Goal: Register for event/course

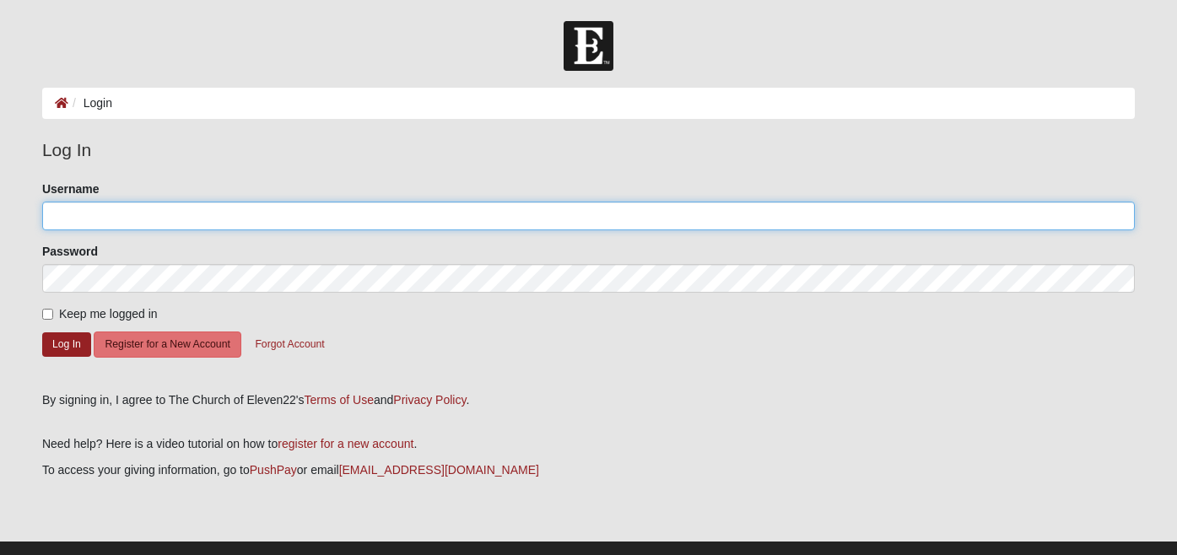
type input "[EMAIL_ADDRESS][DOMAIN_NAME]"
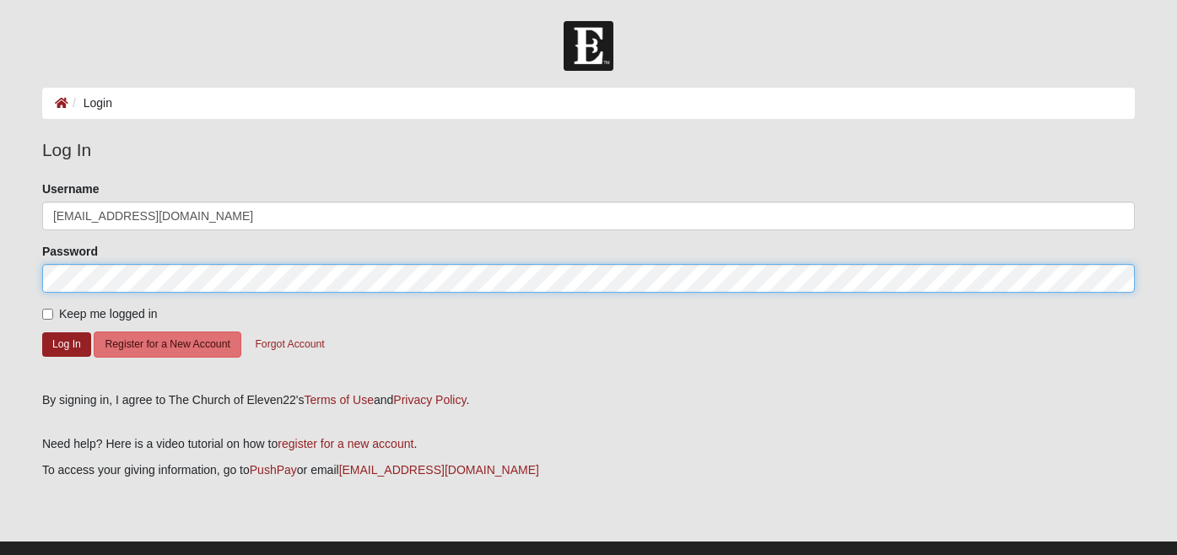
click at [66, 343] on button "Log In" at bounding box center [66, 344] width 49 height 24
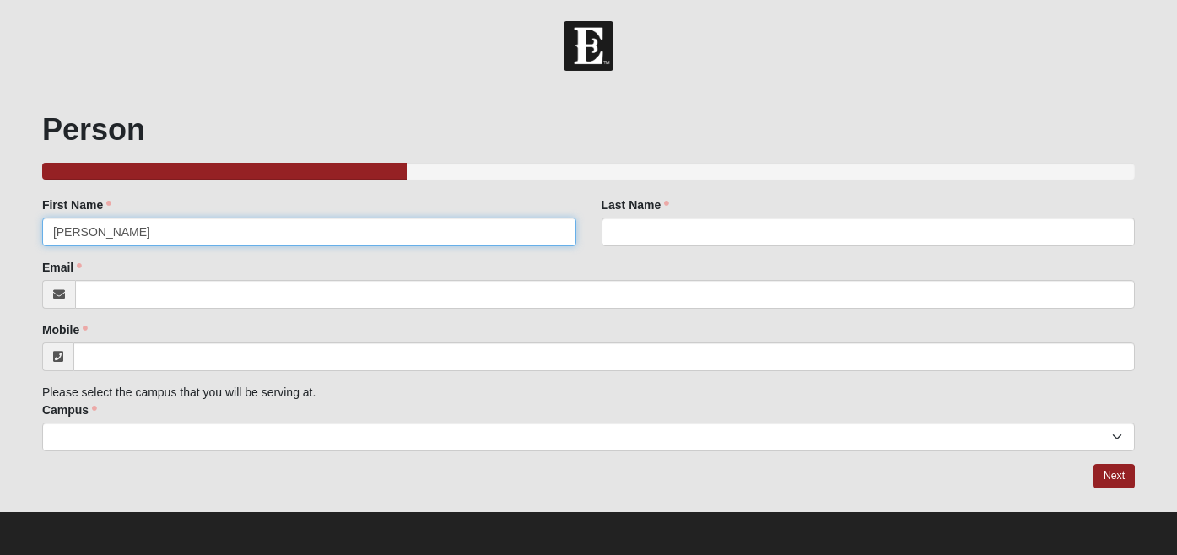
type input "[PERSON_NAME]"
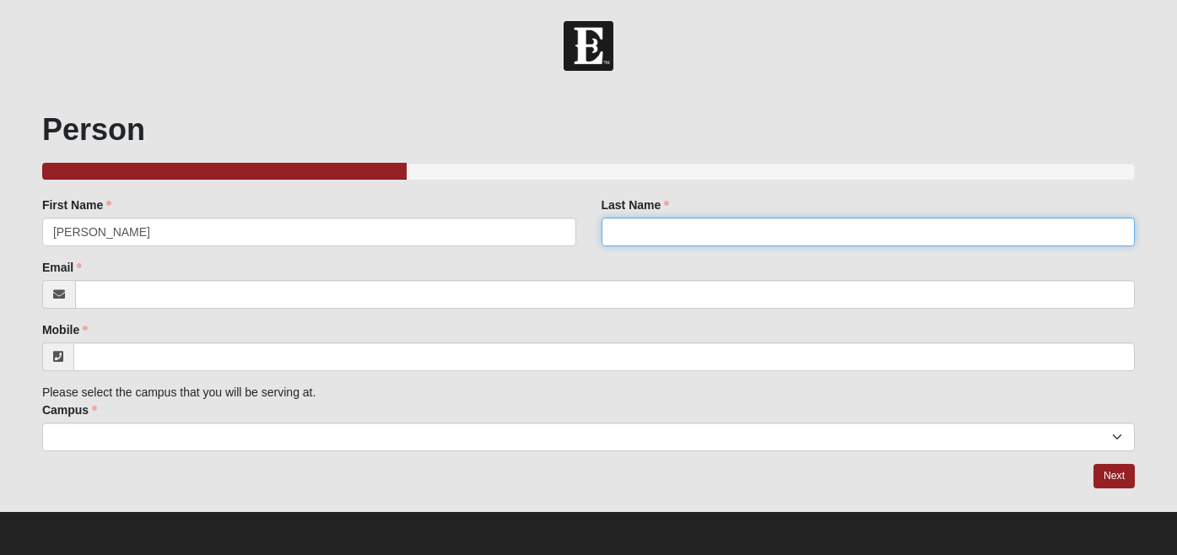
type input "[PERSON_NAME]"
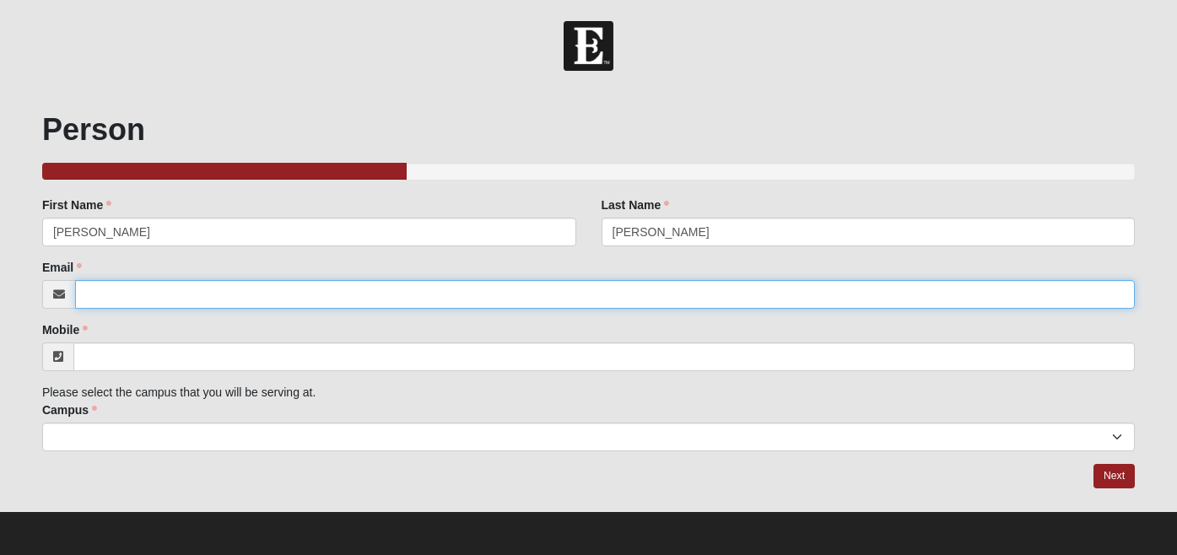
type input "[EMAIL_ADDRESS][DOMAIN_NAME]"
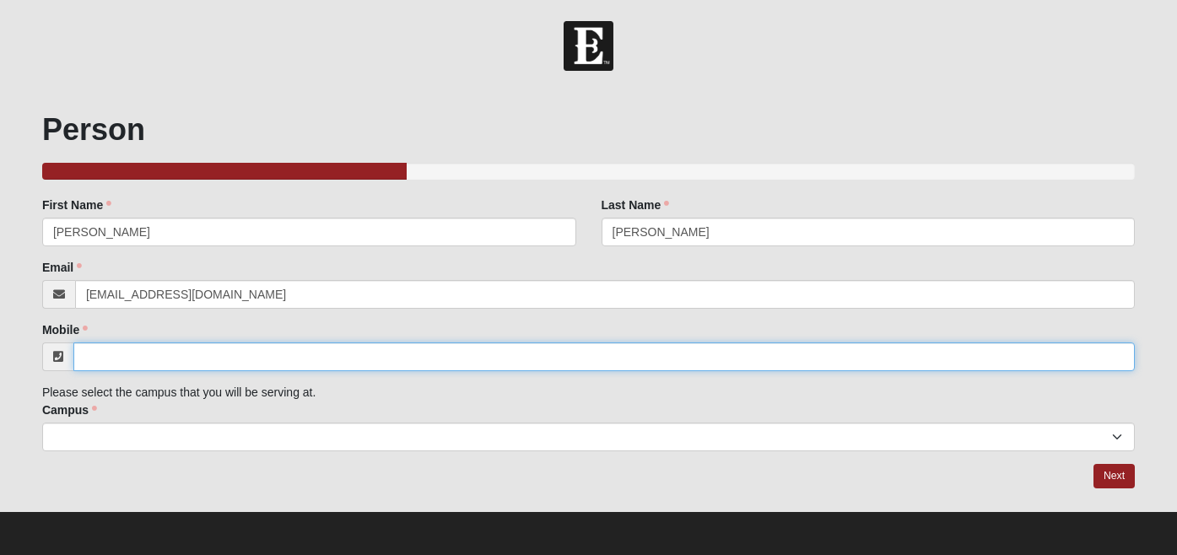
click at [386, 345] on input "Mobile" at bounding box center [603, 356] width 1061 height 29
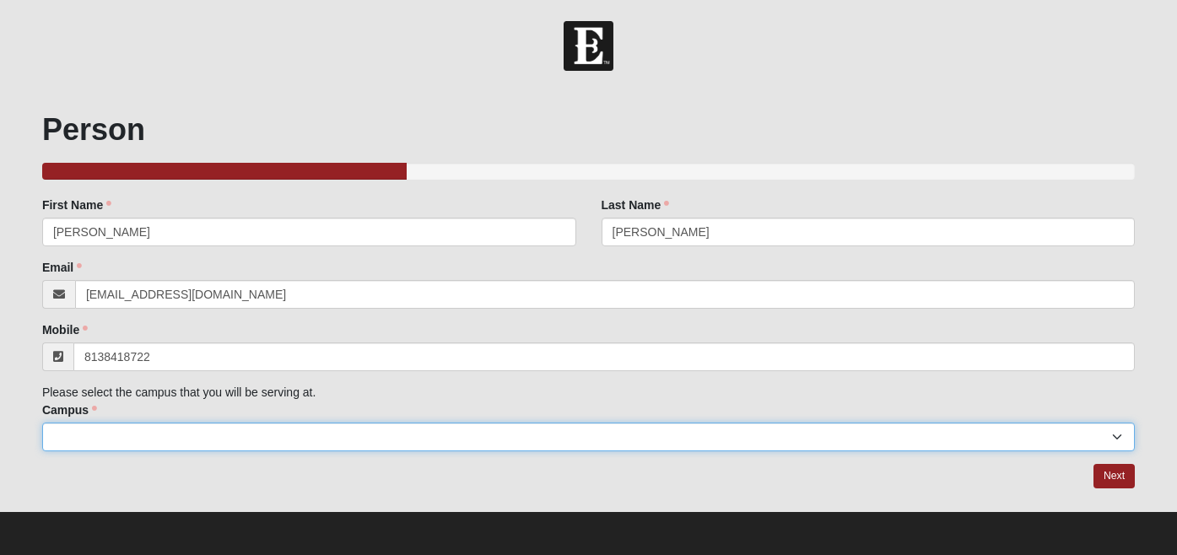
type input "[PHONE_NUMBER]"
select select "2"
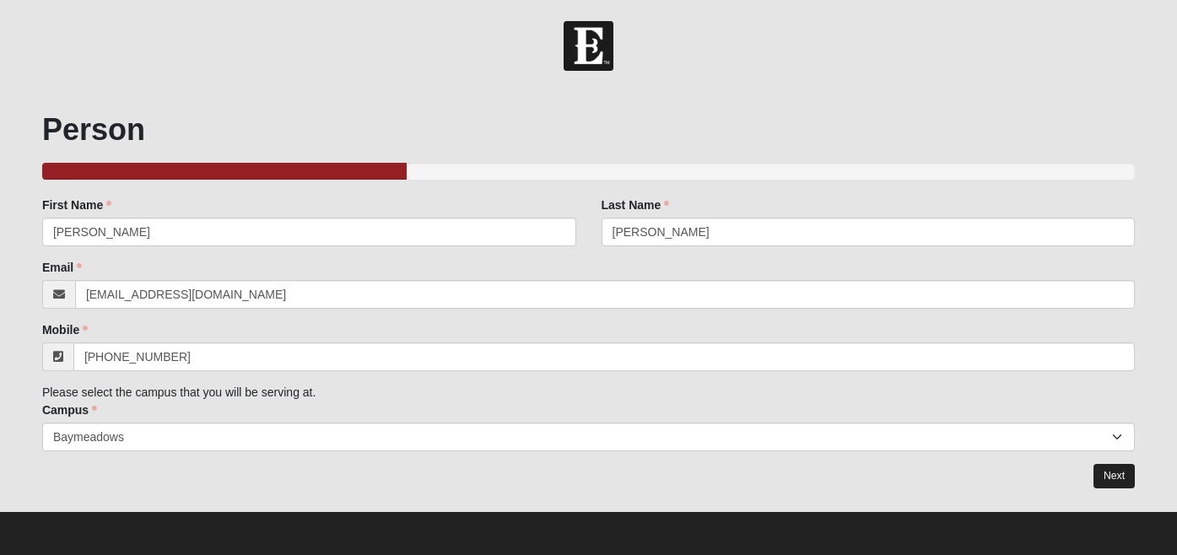
click at [1126, 478] on link "Next" at bounding box center [1113, 476] width 41 height 24
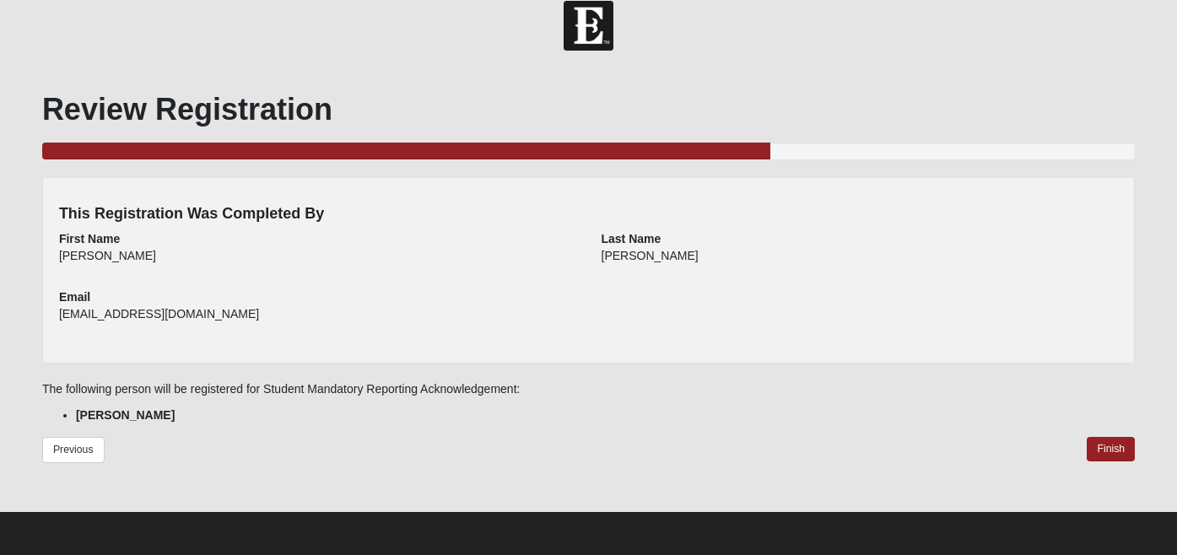
scroll to position [20, 0]
click at [1113, 450] on link "Finish" at bounding box center [1110, 449] width 48 height 24
